Goal: Find specific page/section: Find specific page/section

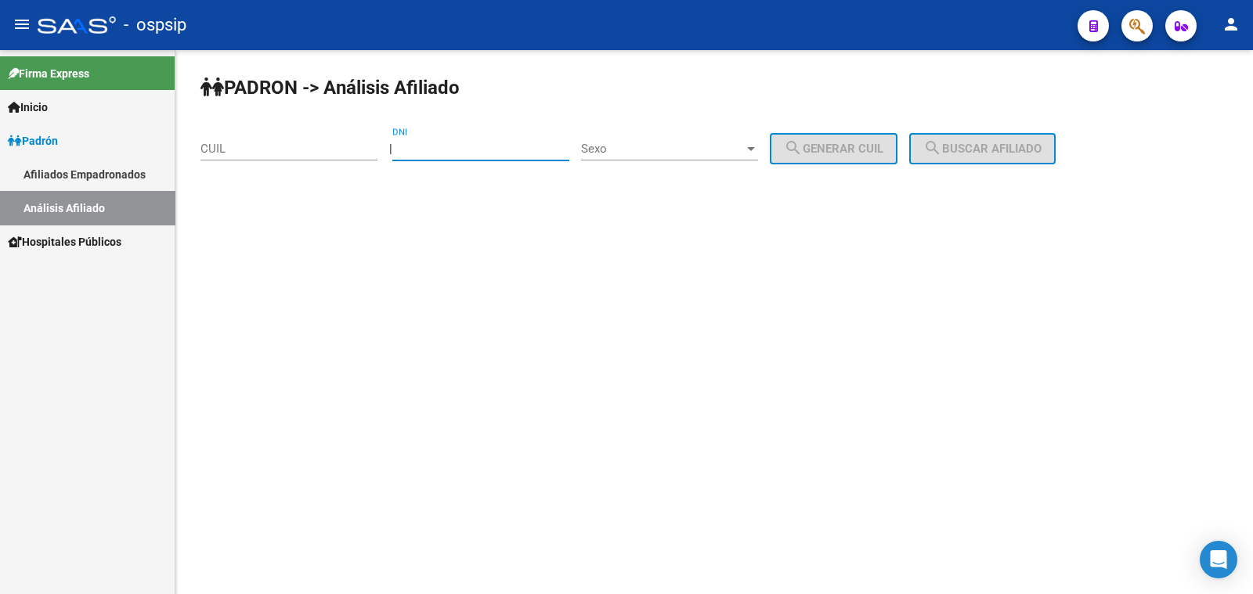
click at [459, 143] on input "DNI" at bounding box center [480, 149] width 177 height 14
type input "25422057"
click at [671, 145] on span "Sexo" at bounding box center [662, 149] width 163 height 14
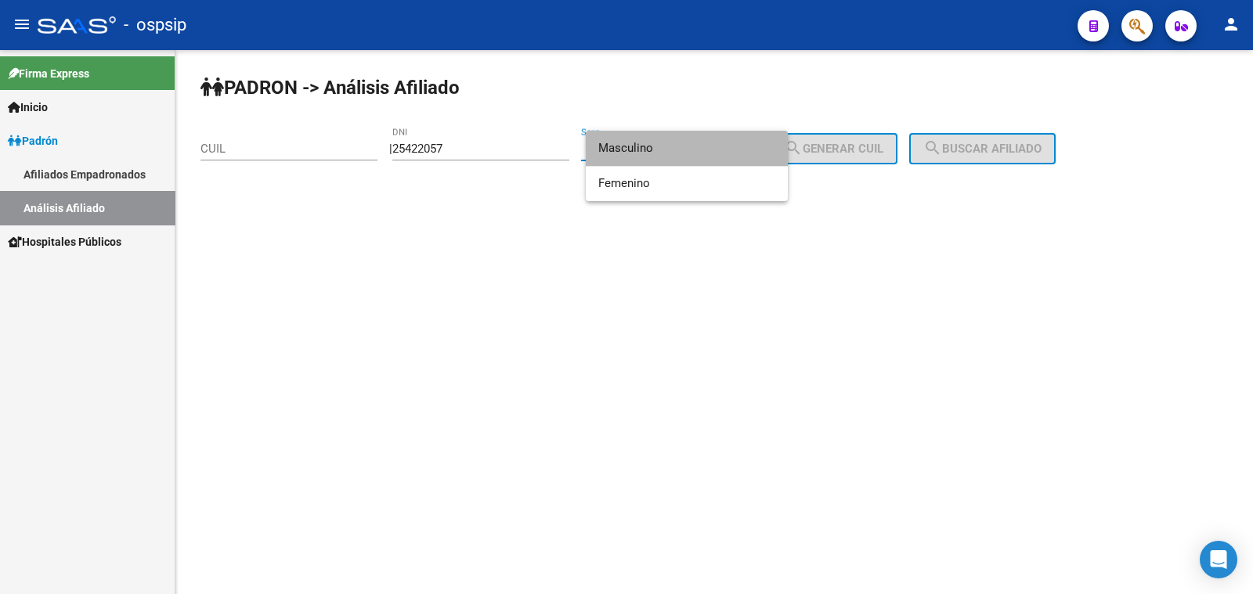
click at [677, 148] on span "Masculino" at bounding box center [686, 148] width 177 height 35
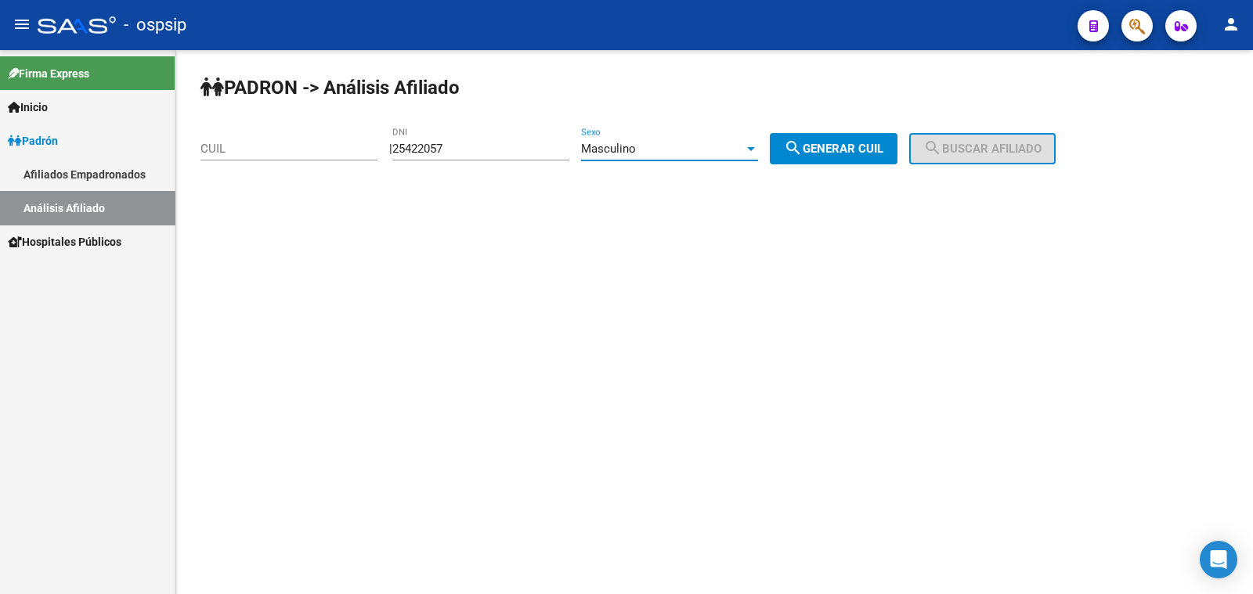
drag, startPoint x: 841, startPoint y: 145, endPoint x: 851, endPoint y: 145, distance: 10.2
click at [844, 145] on span "search Generar CUIL" at bounding box center [833, 149] width 99 height 14
type input "20-25422057-5"
click at [942, 146] on mat-icon "search" at bounding box center [932, 148] width 19 height 19
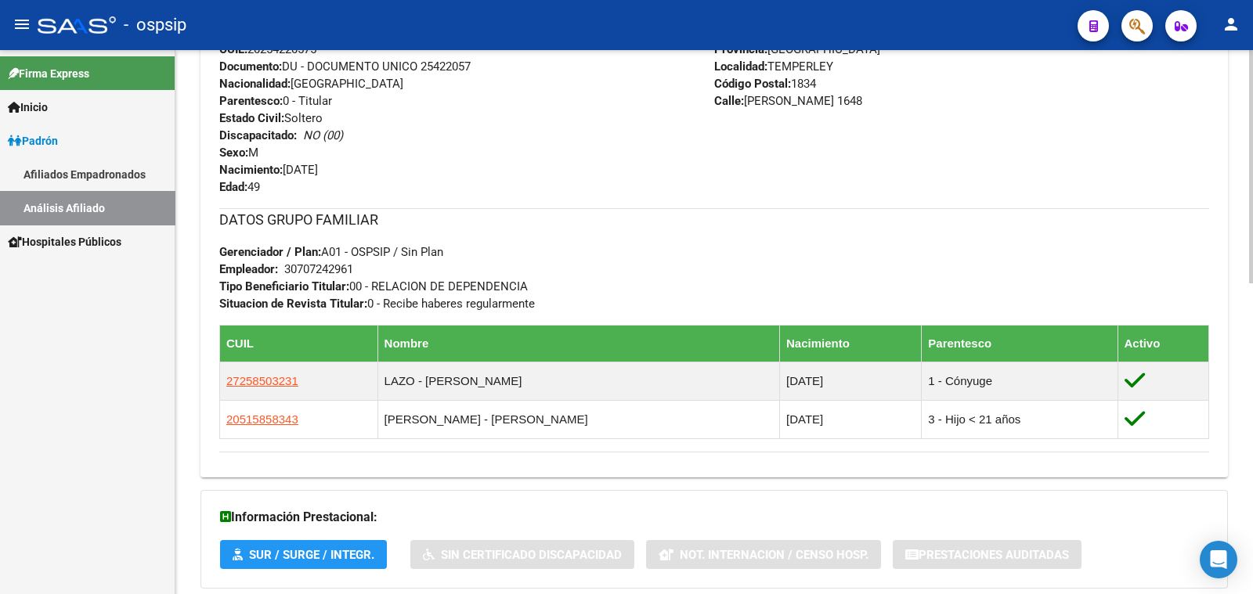
scroll to position [724, 0]
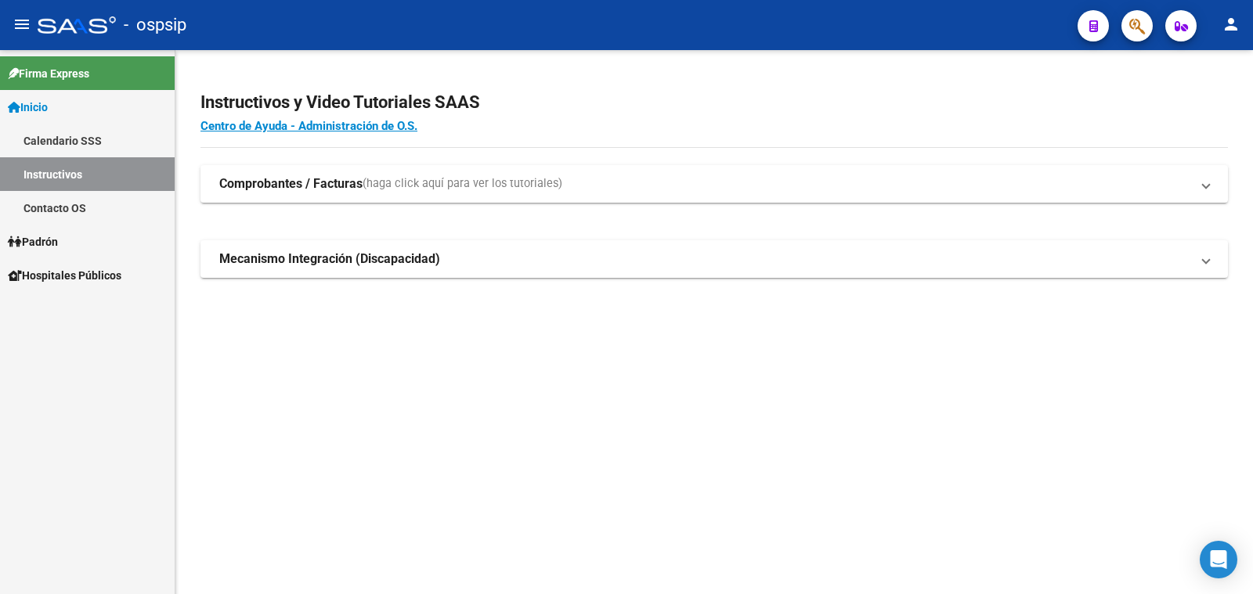
click at [58, 240] on span "Padrón" at bounding box center [33, 241] width 50 height 17
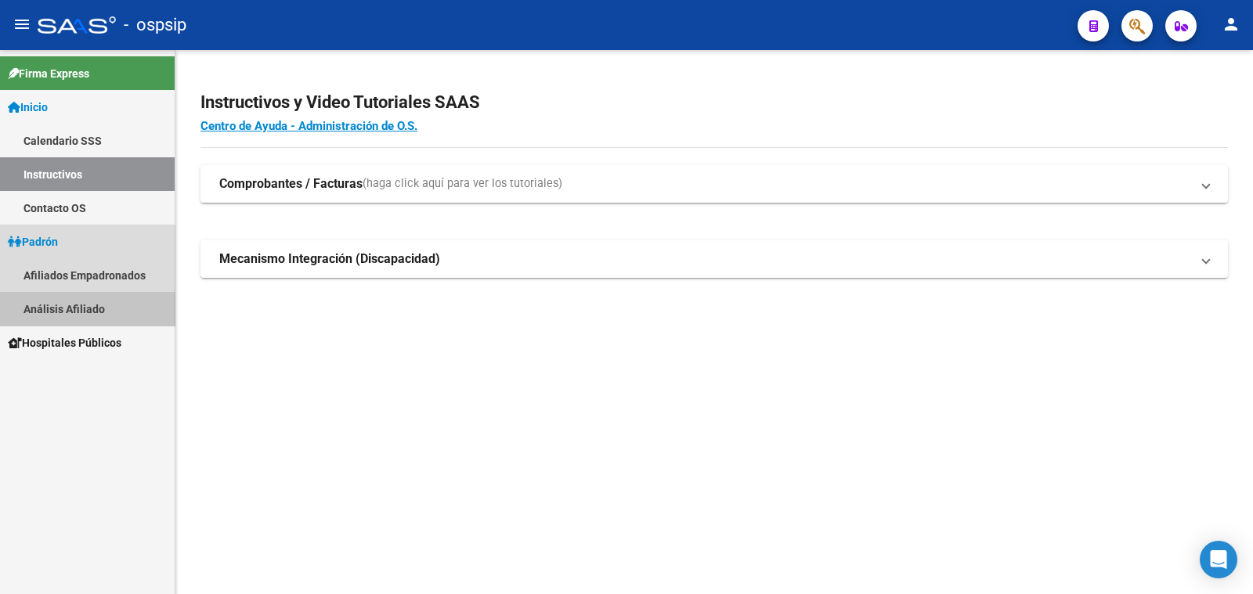
click at [67, 313] on link "Análisis Afiliado" at bounding box center [87, 309] width 175 height 34
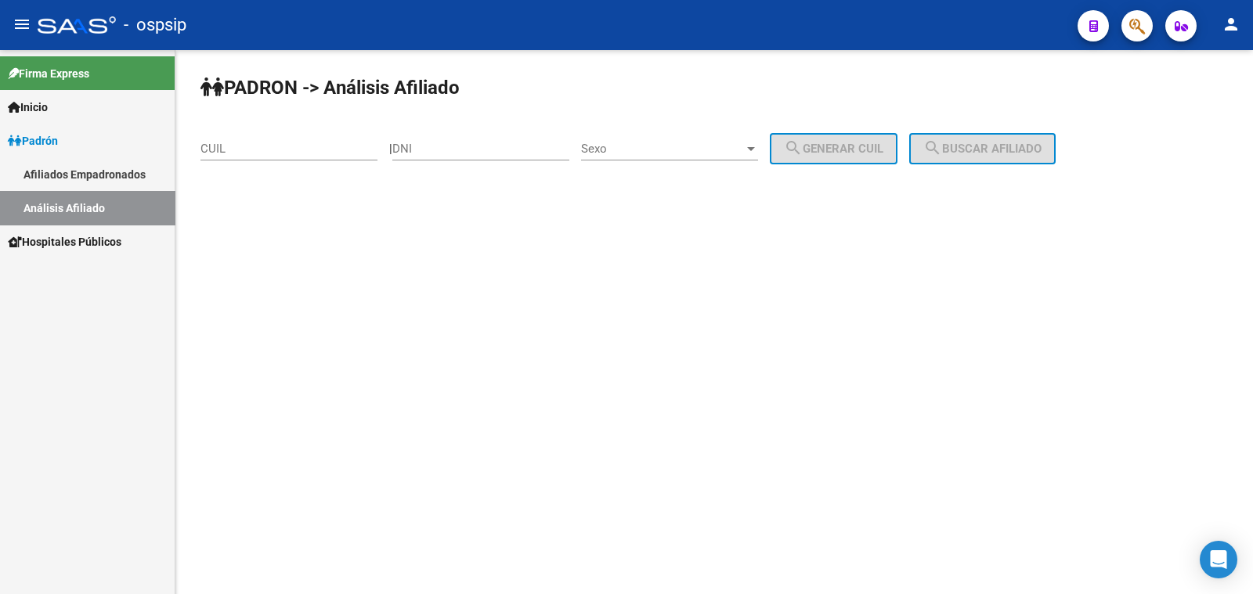
click at [462, 143] on input "DNI" at bounding box center [480, 149] width 177 height 14
type input "26492804"
click at [688, 146] on span "Sexo" at bounding box center [662, 149] width 163 height 14
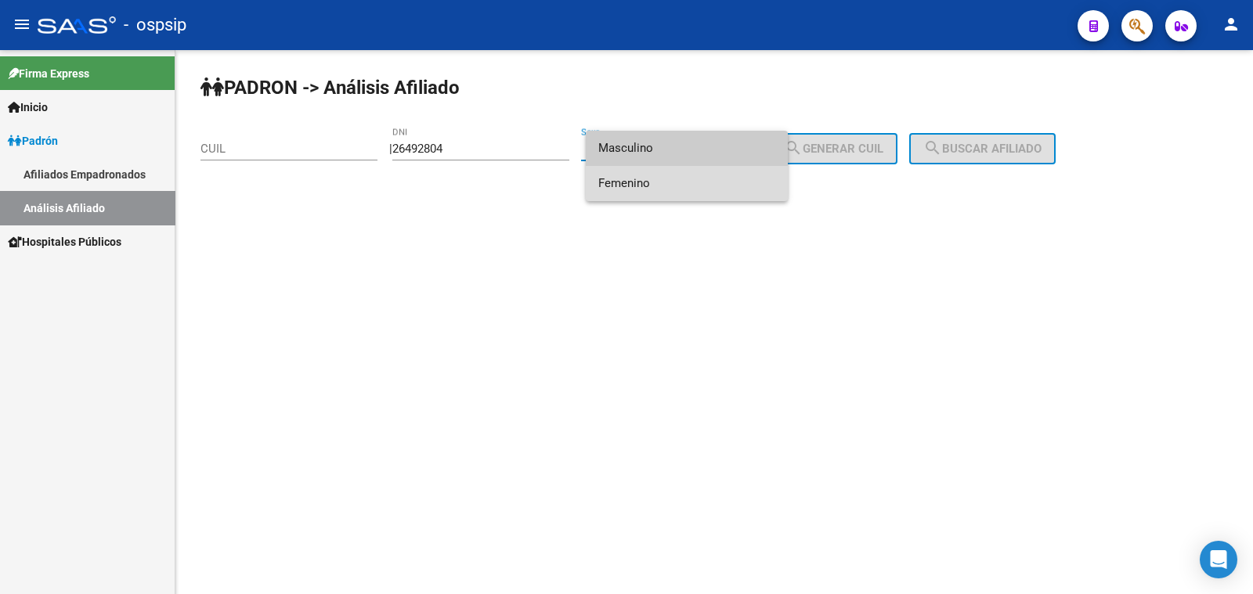
click at [699, 188] on span "Femenino" at bounding box center [686, 183] width 177 height 35
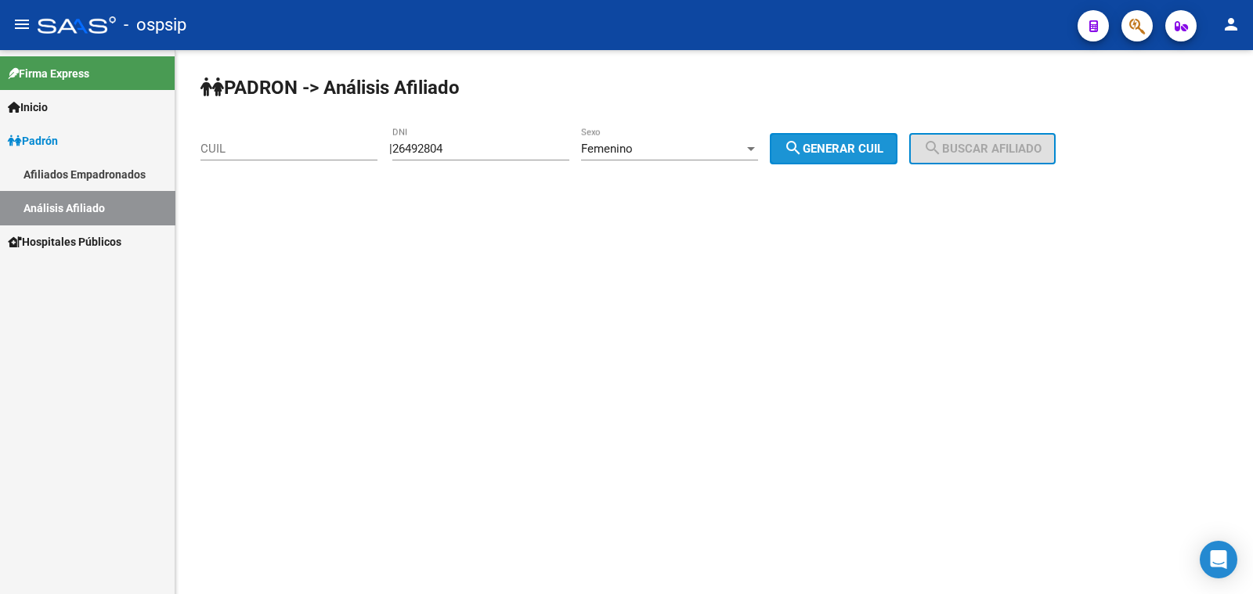
click at [858, 152] on span "search Generar CUIL" at bounding box center [833, 149] width 99 height 14
type input "23-26492804-4"
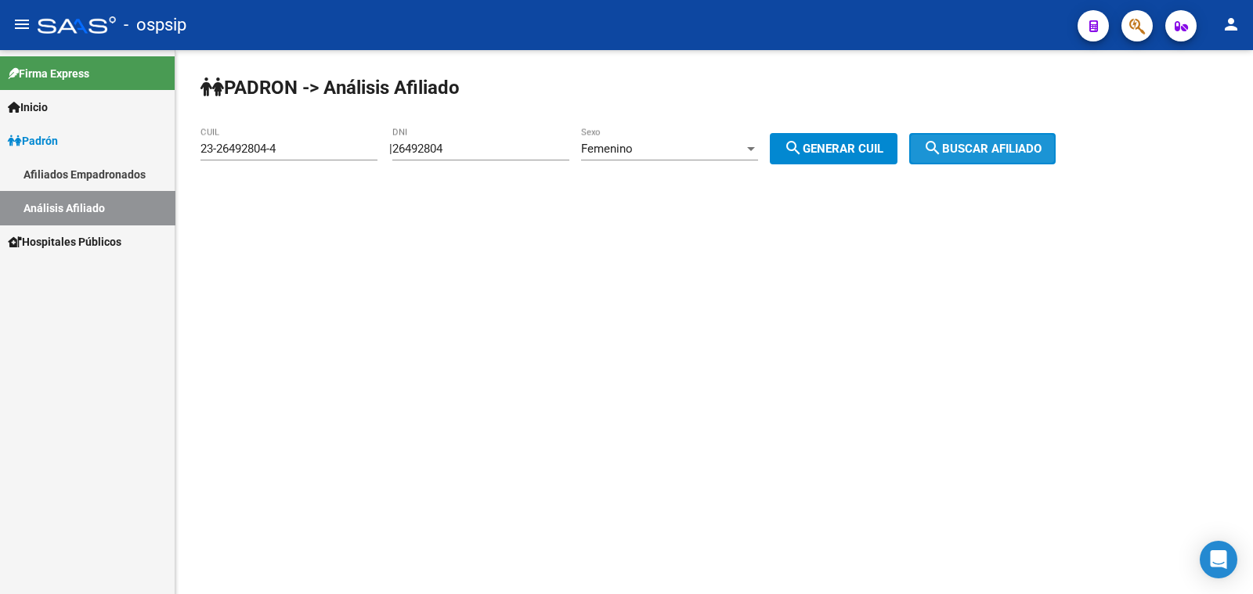
click at [967, 149] on span "search Buscar afiliado" at bounding box center [982, 149] width 118 height 14
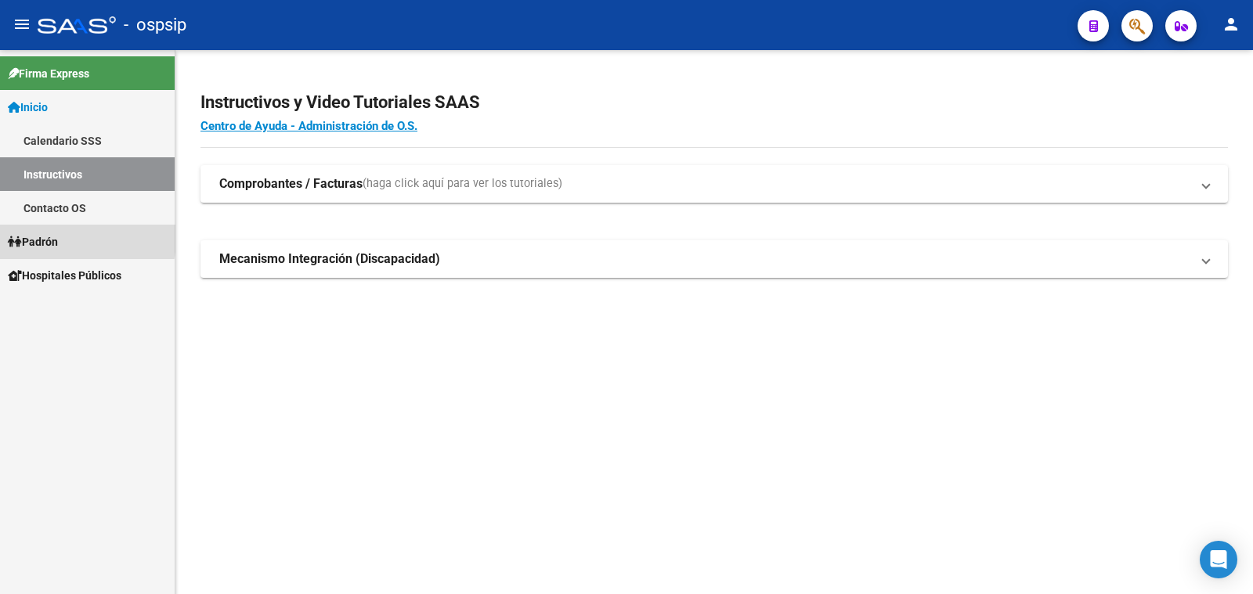
click at [45, 238] on span "Padrón" at bounding box center [33, 241] width 50 height 17
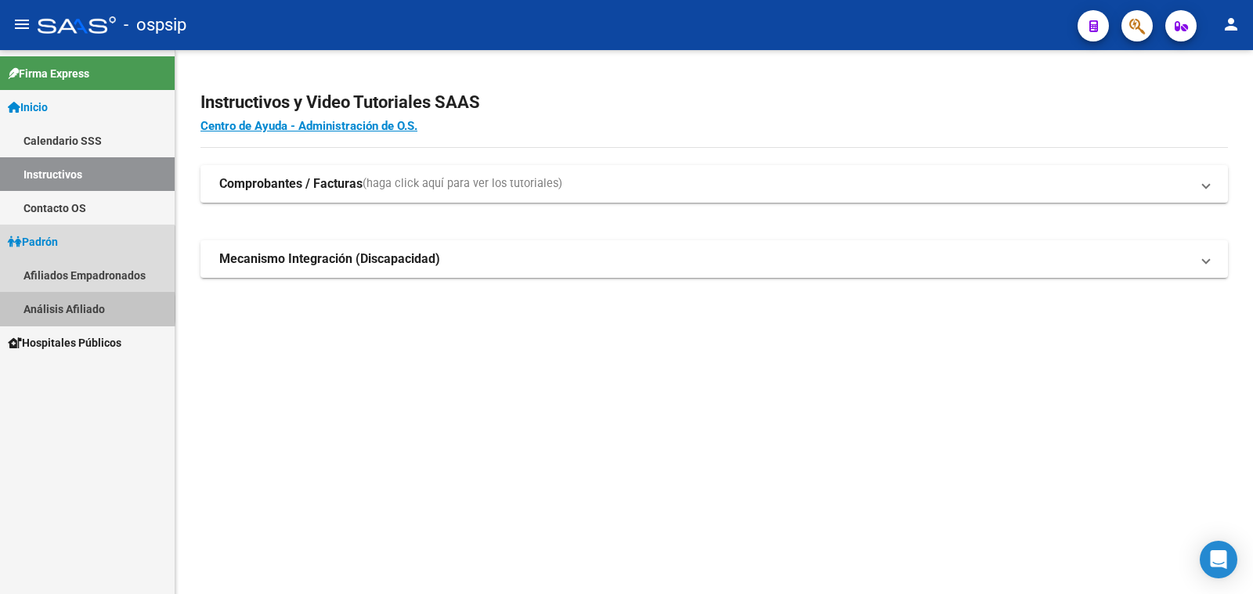
click at [82, 309] on link "Análisis Afiliado" at bounding box center [87, 309] width 175 height 34
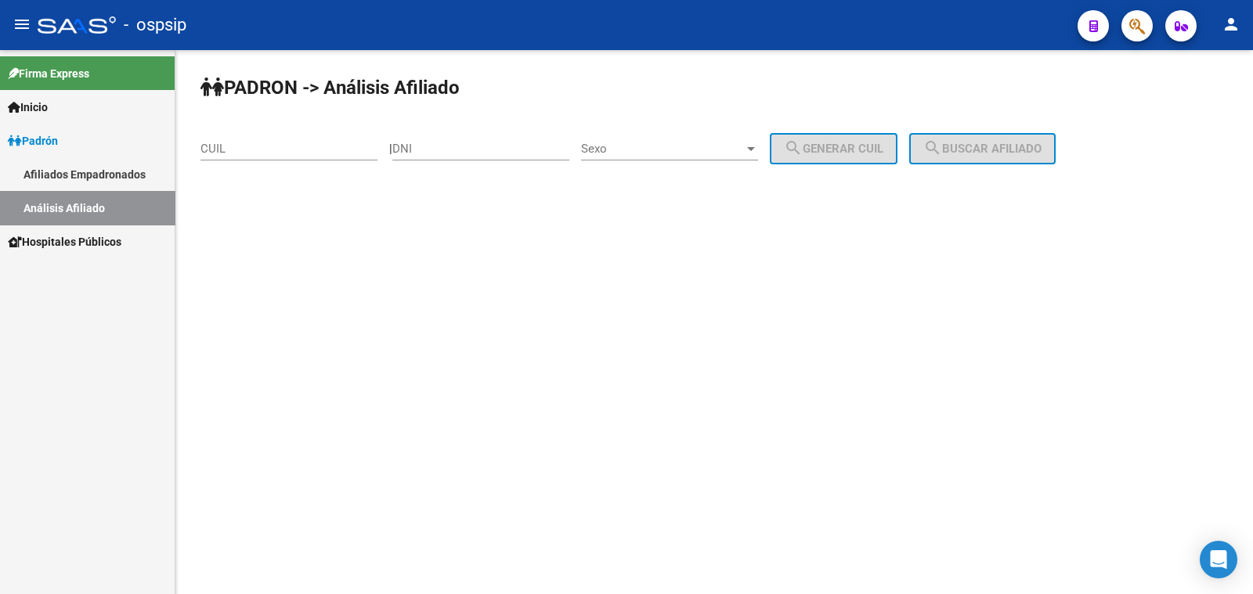
click at [446, 143] on input "DNI" at bounding box center [480, 149] width 177 height 14
click at [674, 150] on span "Sexo" at bounding box center [662, 149] width 163 height 14
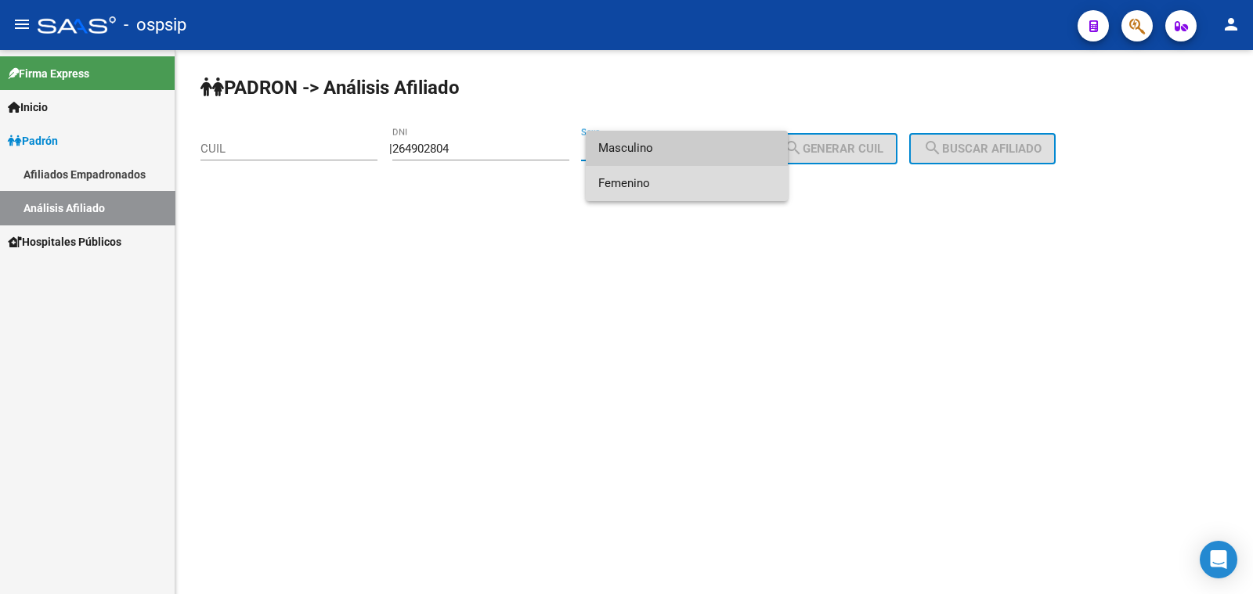
click at [705, 180] on span "Femenino" at bounding box center [686, 183] width 177 height 35
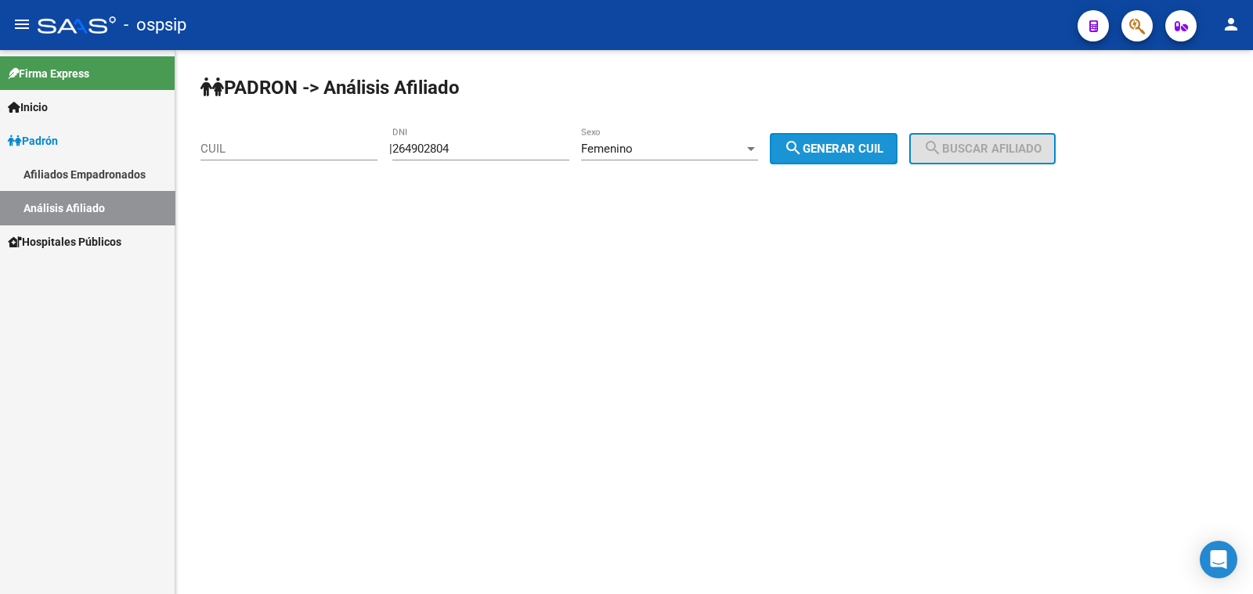
click at [865, 148] on span "search Generar CUIL" at bounding box center [833, 149] width 99 height 14
click at [861, 150] on span "search Generar CUIL" at bounding box center [833, 149] width 99 height 14
click at [449, 145] on input "264902804" at bounding box center [480, 149] width 177 height 14
type input "26490804"
click at [867, 151] on span "search Generar CUIL" at bounding box center [833, 149] width 99 height 14
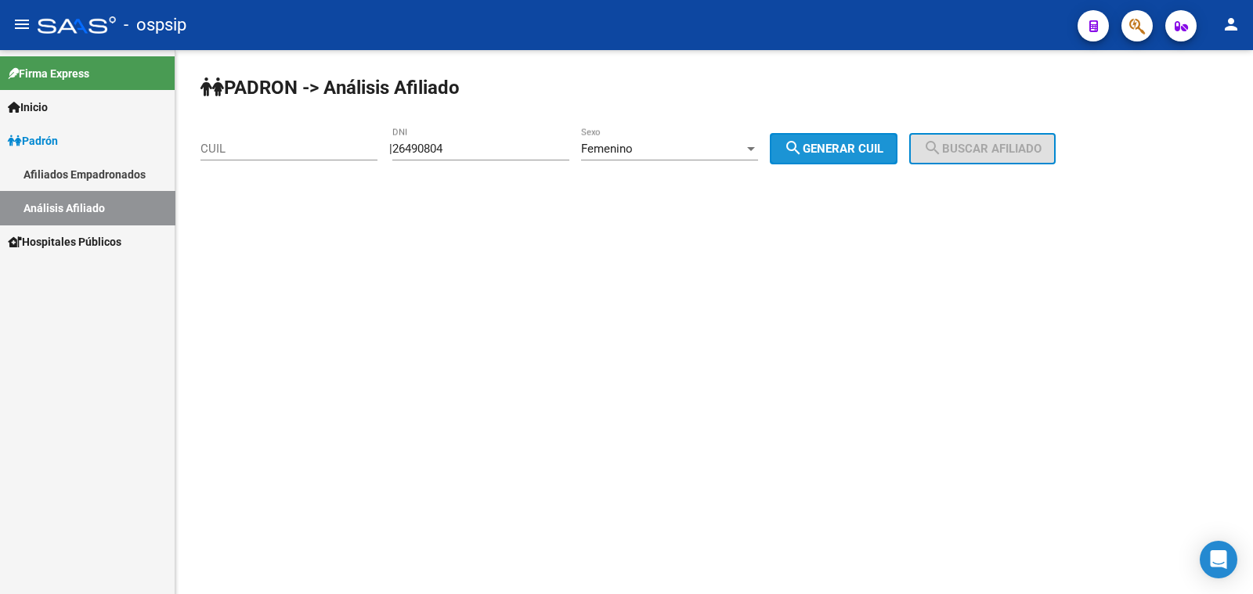
type input "27-26490804-9"
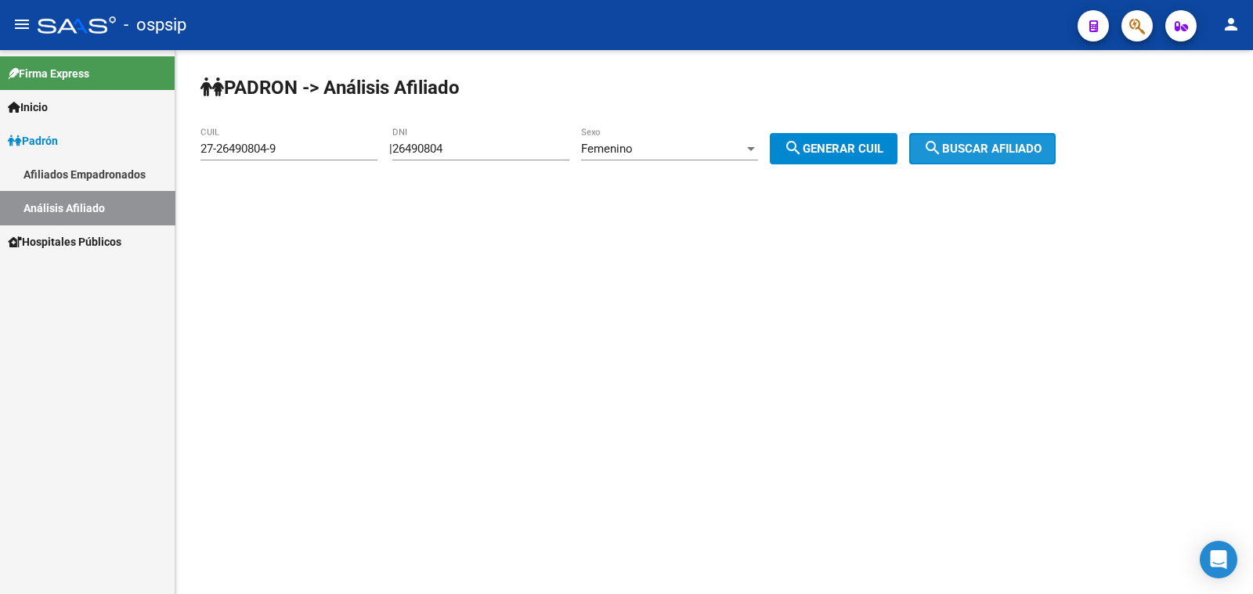
click at [964, 150] on span "search Buscar afiliado" at bounding box center [982, 149] width 118 height 14
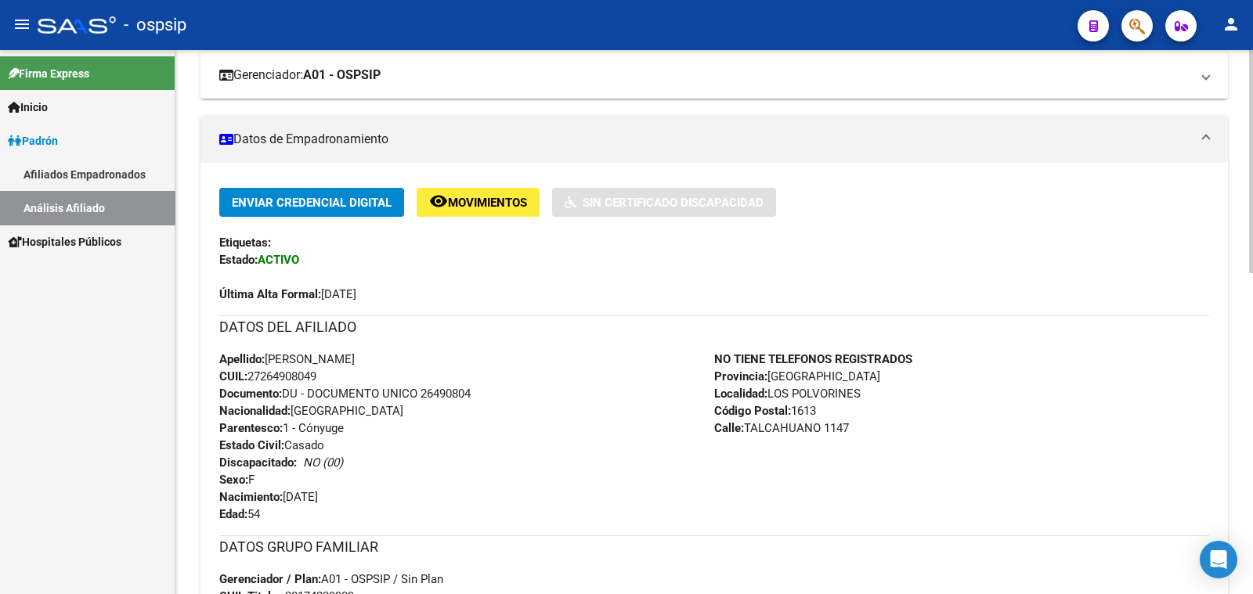
scroll to position [294, 0]
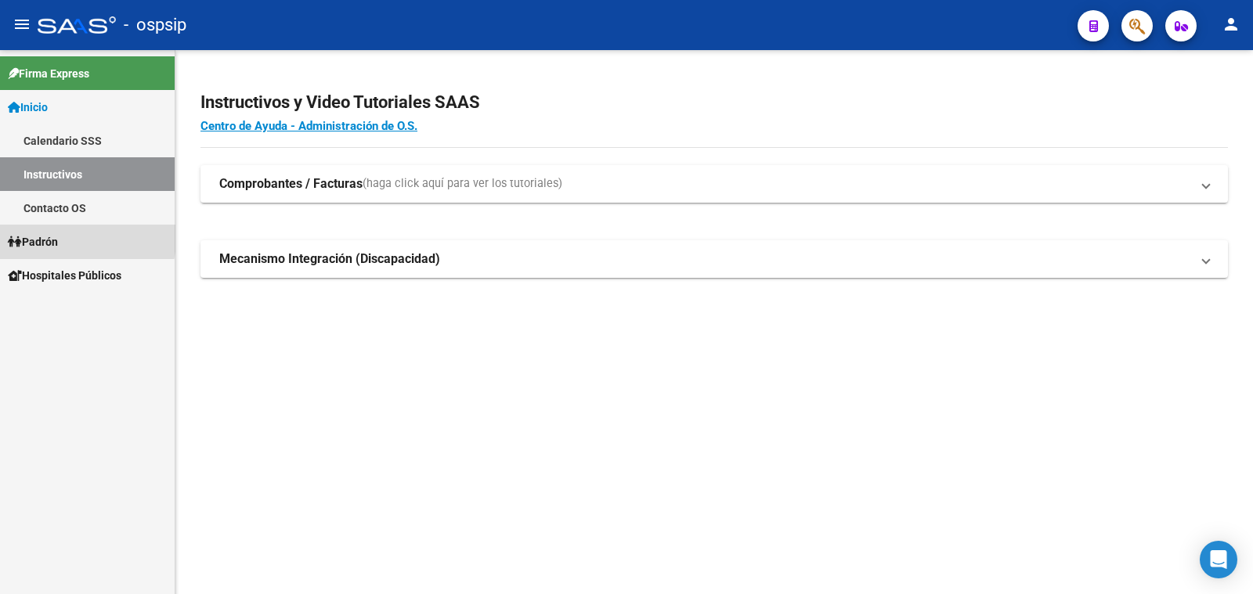
click at [43, 237] on span "Padrón" at bounding box center [33, 241] width 50 height 17
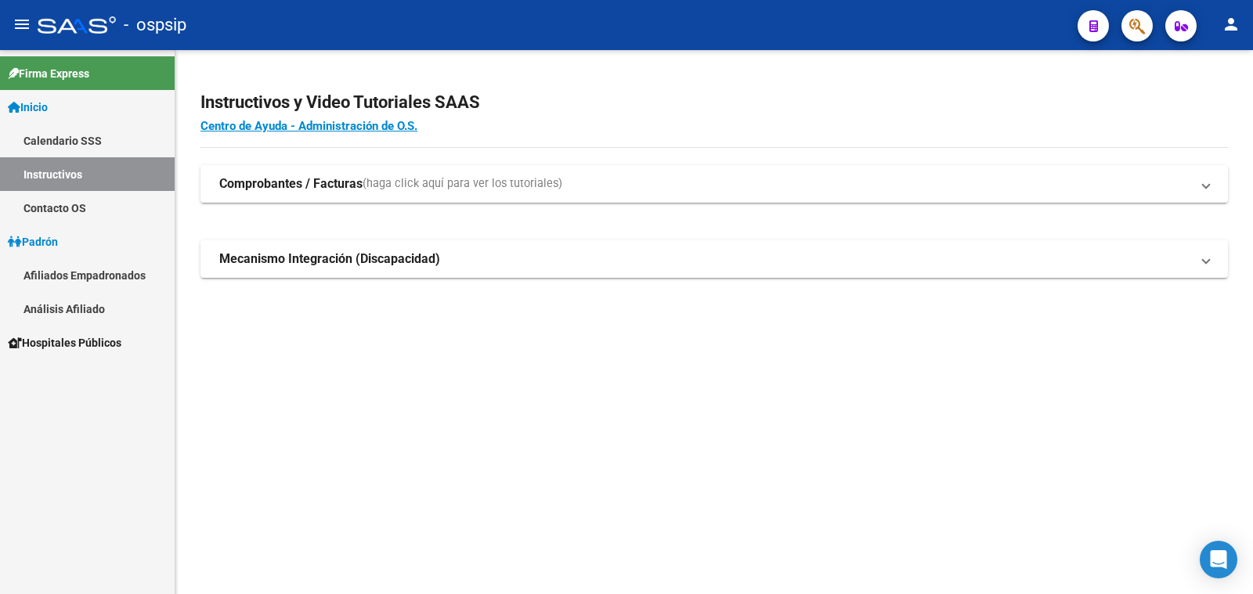
click at [60, 303] on link "Análisis Afiliado" at bounding box center [87, 309] width 175 height 34
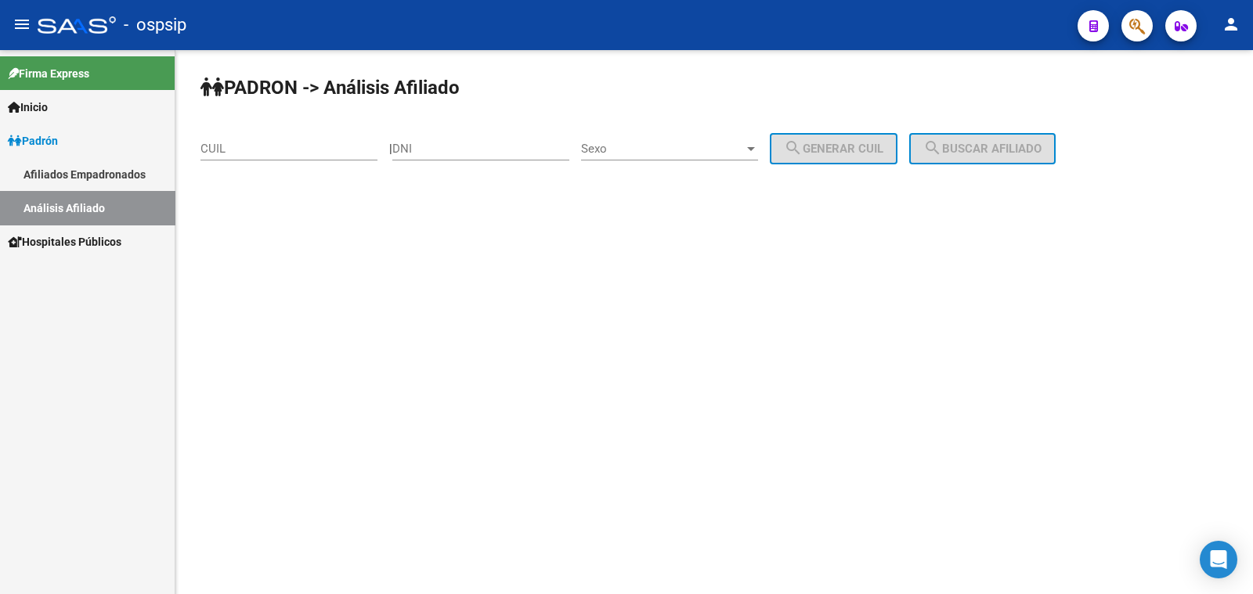
click at [527, 334] on mat-sidenav-content "PADRON -> Análisis Afiliado CUIL | DNI Sexo Sexo search Generar CUIL search Bus…" at bounding box center [714, 322] width 1078 height 544
click at [443, 146] on input "DNI" at bounding box center [480, 149] width 177 height 14
paste input "30581678"
type input "30581678"
click at [677, 144] on span "Sexo" at bounding box center [662, 149] width 163 height 14
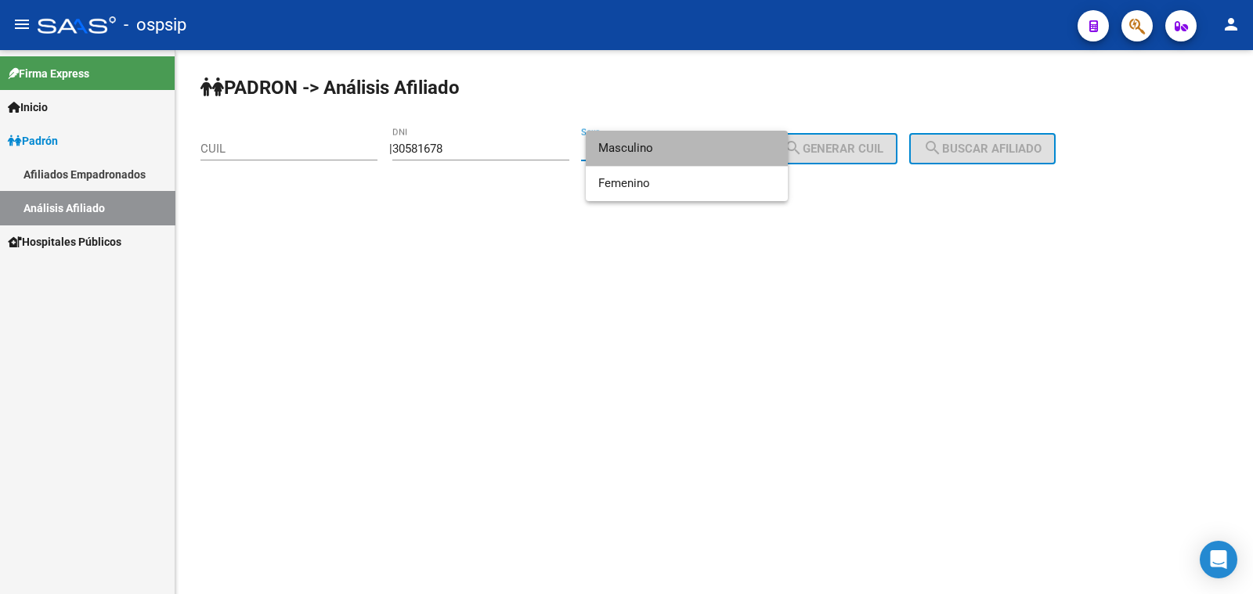
click at [677, 144] on span "Masculino" at bounding box center [686, 148] width 177 height 35
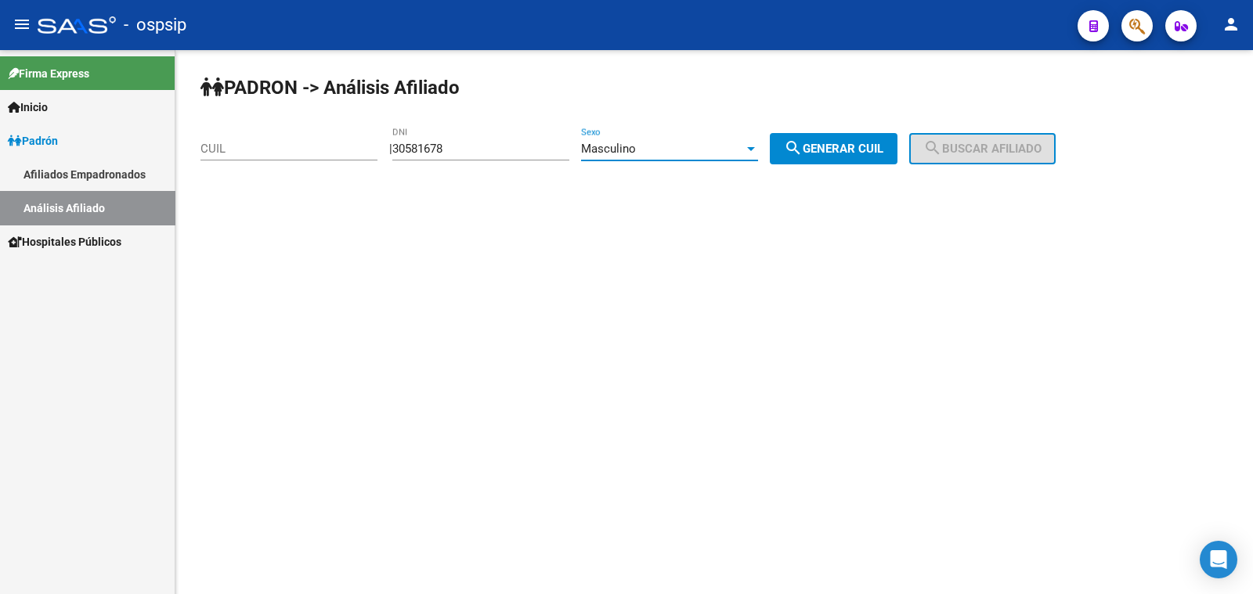
click at [829, 150] on span "search Generar CUIL" at bounding box center [833, 149] width 99 height 14
type input "20-30581678-8"
click at [942, 143] on mat-icon "search" at bounding box center [932, 148] width 19 height 19
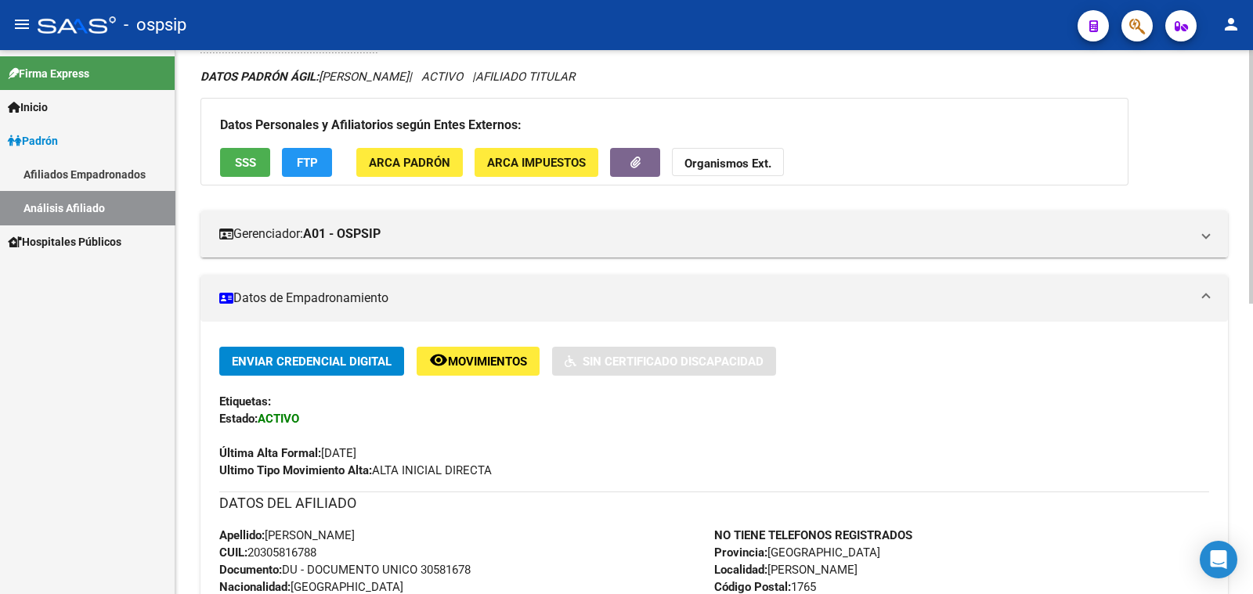
scroll to position [294, 0]
